Goal: Task Accomplishment & Management: Manage account settings

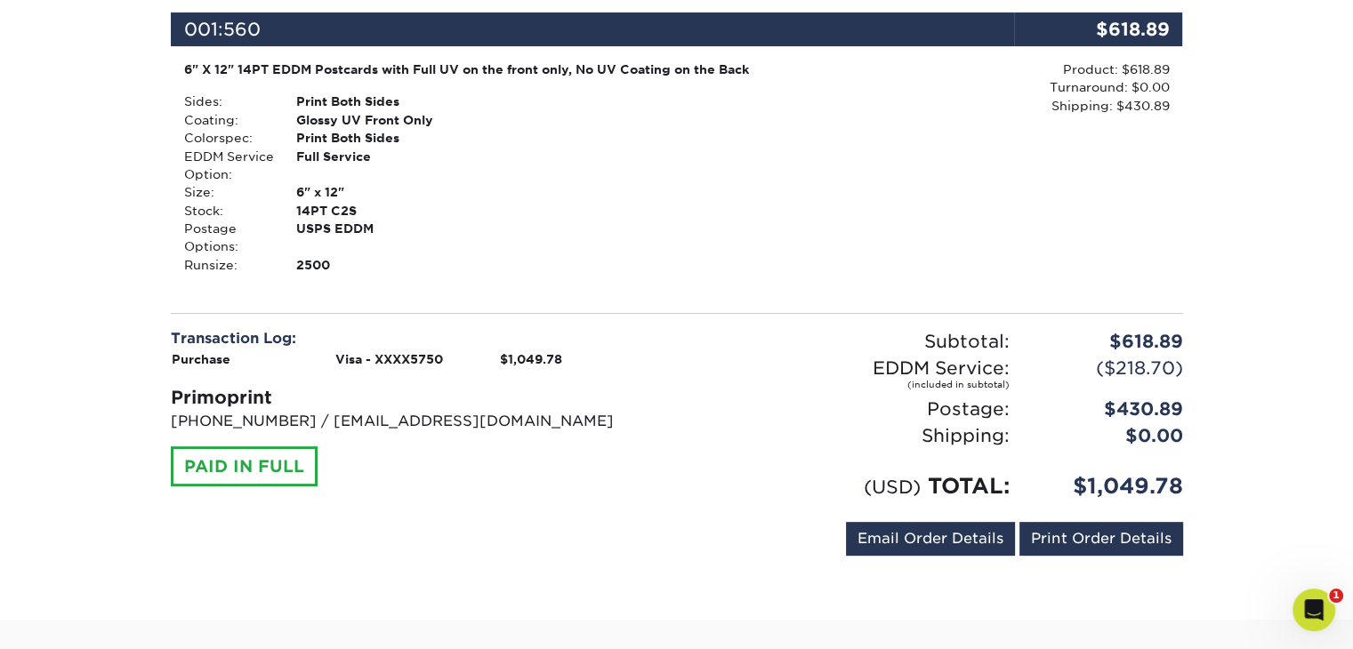
scroll to position [534, 0]
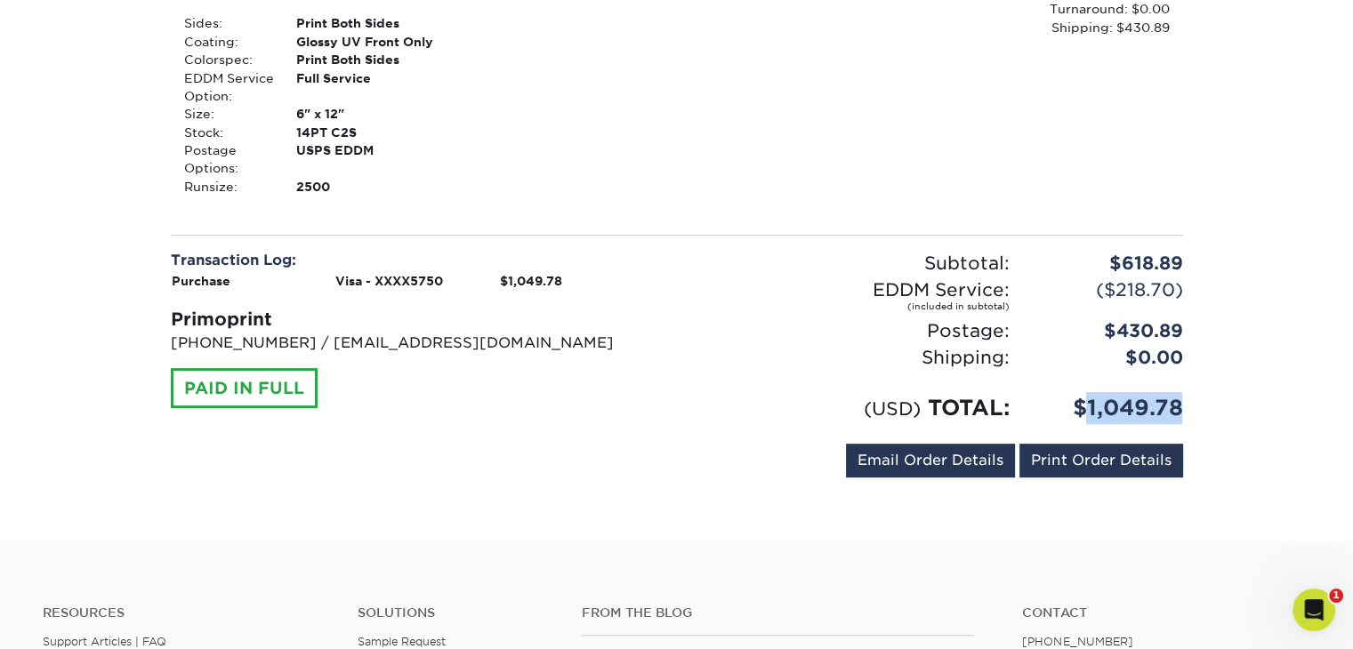
drag, startPoint x: 1198, startPoint y: 405, endPoint x: 1085, endPoint y: 404, distance: 112.9
click at [1085, 404] on div "Your order has been placed! Order #: 2594-101287-15098 09/04/2025 10:12am Go to…" at bounding box center [676, 84] width 1067 height 914
copy div "1,049.78"
click at [629, 350] on p "[PHONE_NUMBER] / [EMAIL_ADDRESS][DOMAIN_NAME]" at bounding box center [417, 343] width 493 height 21
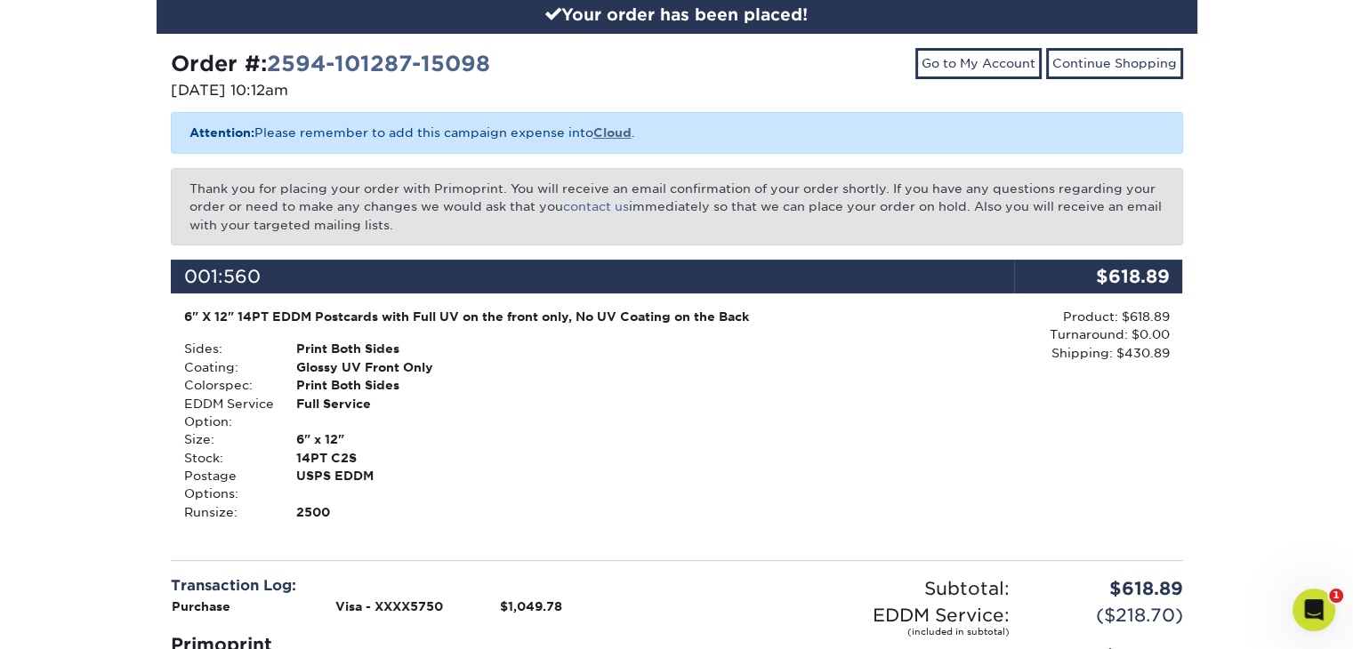
scroll to position [178, 0]
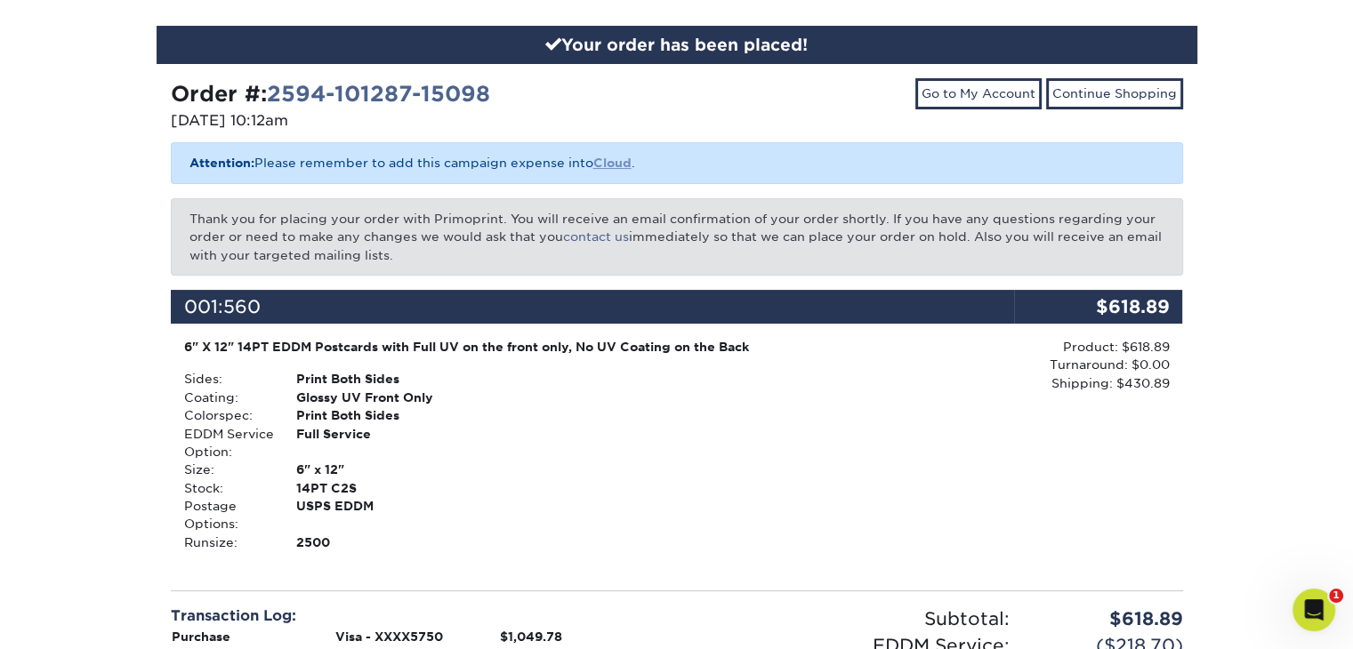
click at [602, 160] on b "Cloud" at bounding box center [612, 163] width 38 height 14
click at [429, 99] on link "2594-101287-15098" at bounding box center [378, 94] width 223 height 26
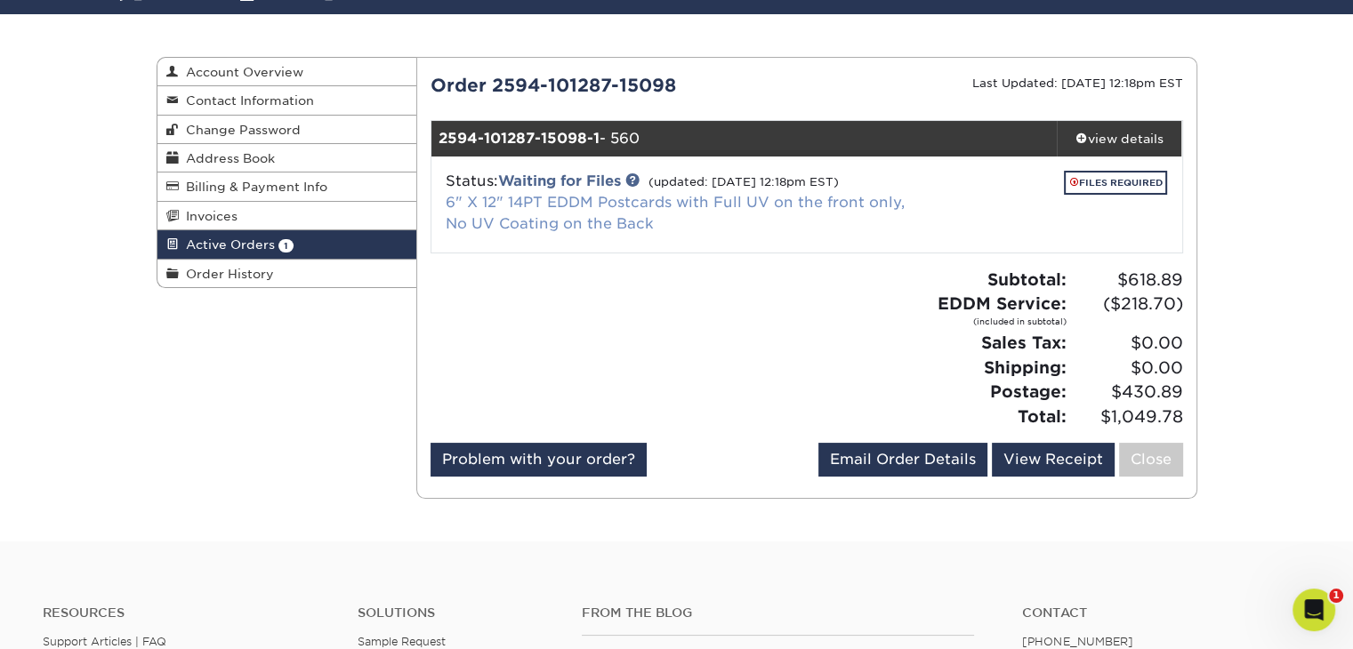
scroll to position [178, 0]
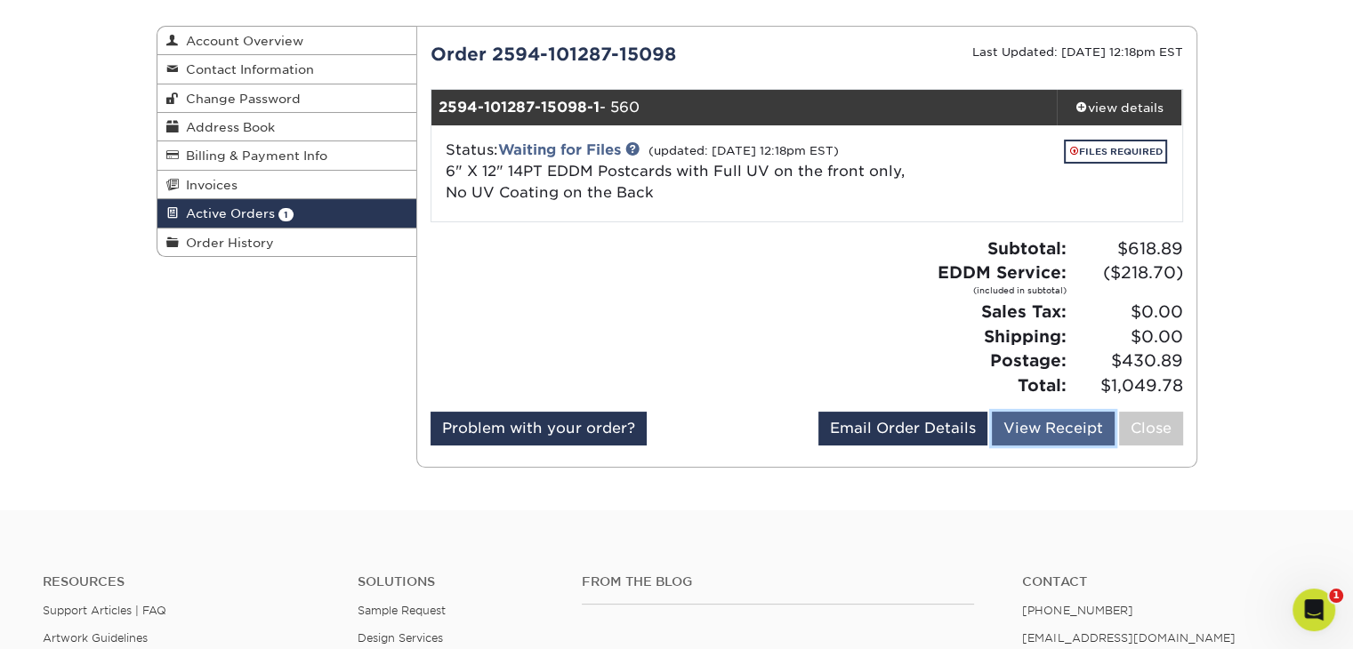
click at [1043, 436] on link "View Receipt" at bounding box center [1053, 429] width 123 height 34
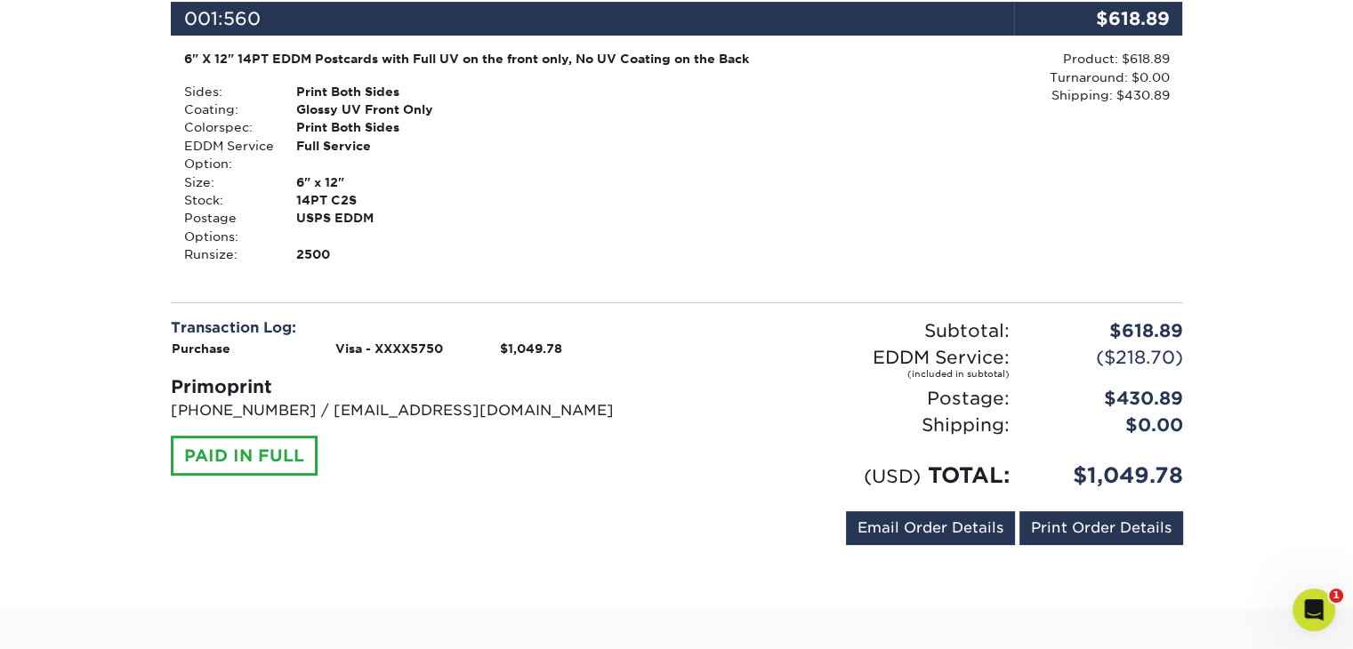
scroll to position [356, 0]
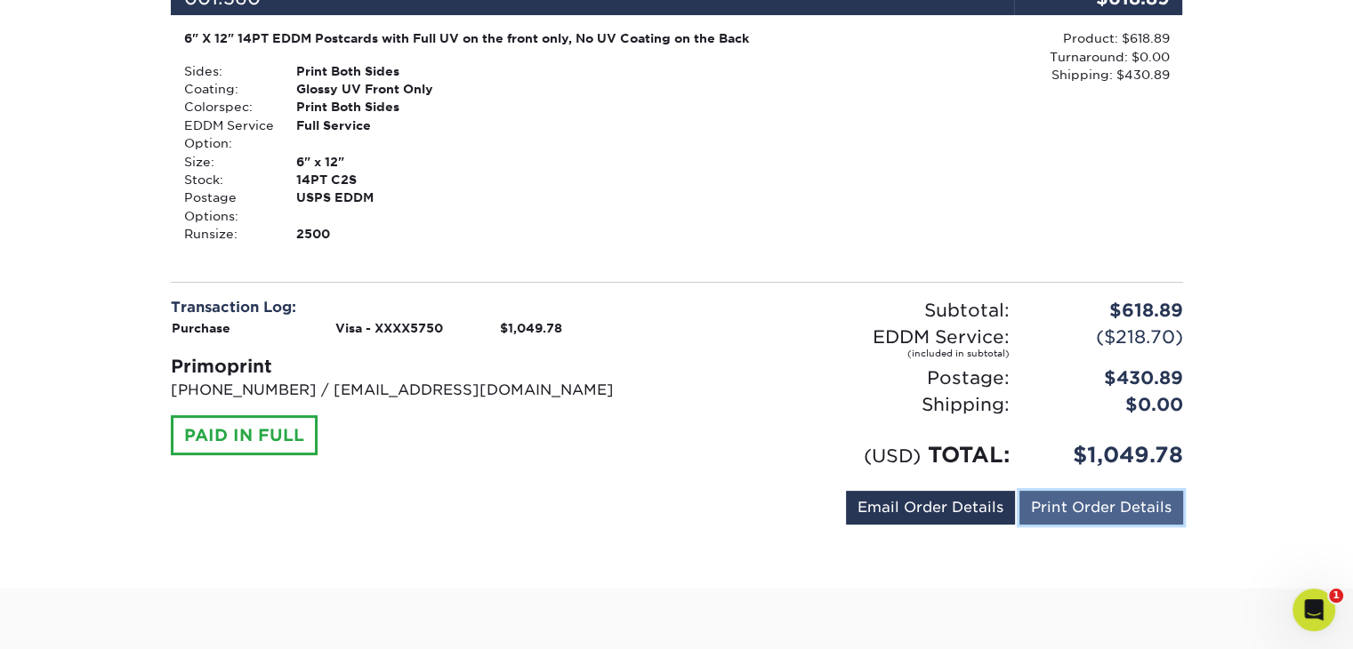
click at [1113, 492] on link "Print Order Details" at bounding box center [1101, 508] width 164 height 34
click at [718, 378] on div "Postage:" at bounding box center [850, 378] width 346 height 27
